Goal: Find specific page/section: Find specific page/section

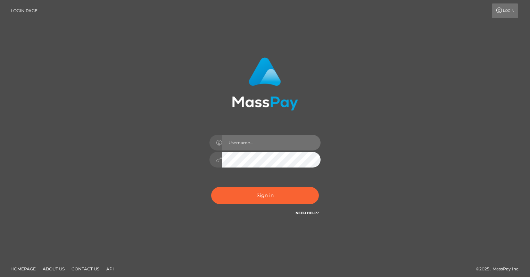
click at [243, 143] on input "text" at bounding box center [271, 143] width 99 height 16
type input "oli.fanvue"
click at [276, 142] on input "oli.fanvue" at bounding box center [271, 143] width 99 height 16
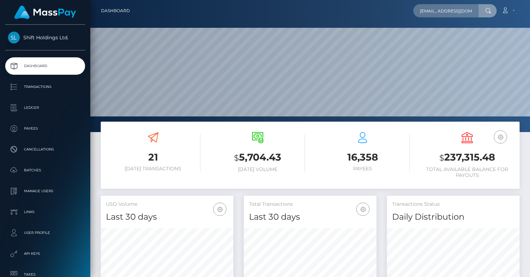
scroll to position [0, 3]
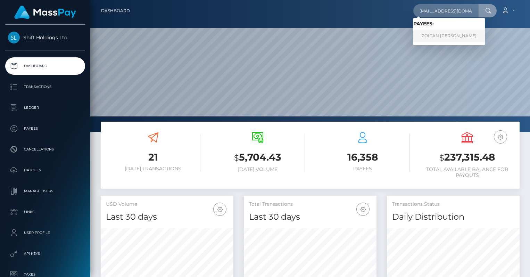
type input "97jonatanai@gmail.com"
click at [454, 36] on link "ZOLTAN JONATAN DUDAS" at bounding box center [449, 36] width 72 height 13
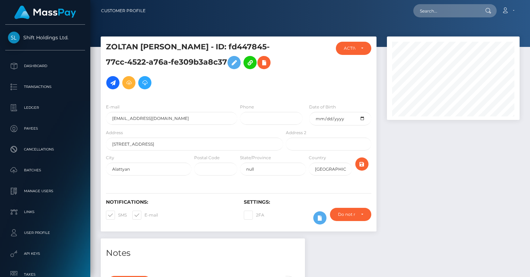
scroll to position [83, 133]
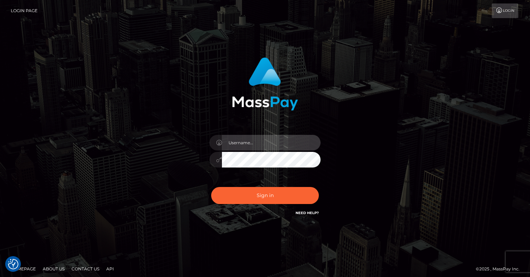
click at [261, 147] on input "text" at bounding box center [271, 143] width 99 height 16
type input "oli.fanvue"
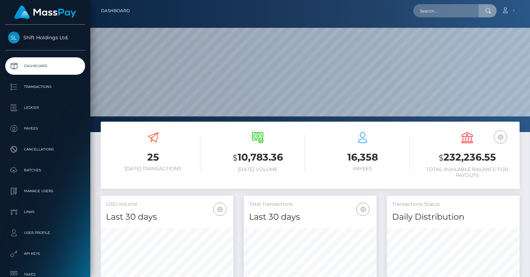
click at [436, 16] on input "text" at bounding box center [445, 10] width 65 height 13
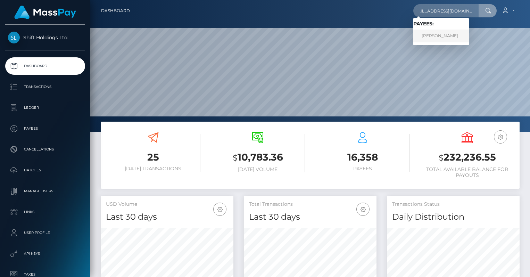
type input "anna2288@protonmail.com"
click at [446, 34] on link "JULIA KATHLEEN OWEN" at bounding box center [441, 36] width 56 height 13
